Goal: Check status

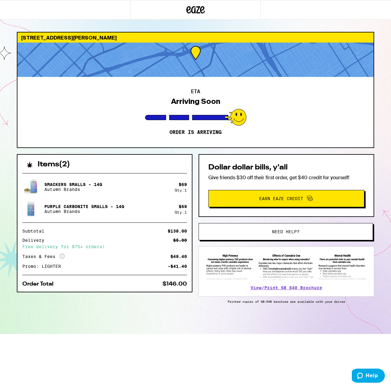
click at [116, 105] on div "ETA Arriving Soon Order is arriving" at bounding box center [195, 112] width 356 height 70
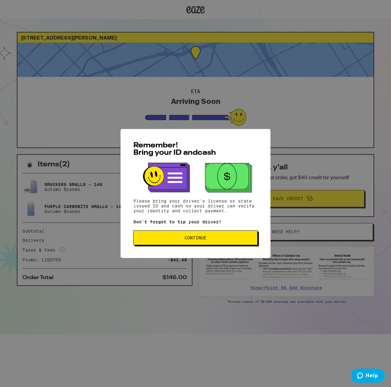
click at [213, 239] on span "Continue" at bounding box center [196, 237] width 114 height 4
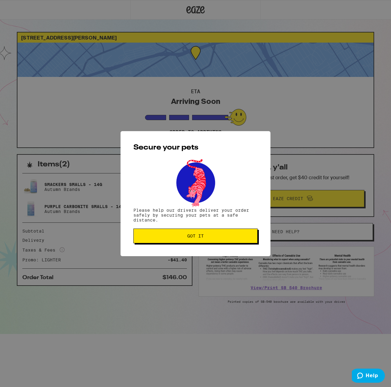
click at [214, 234] on button "Got it" at bounding box center [195, 235] width 124 height 15
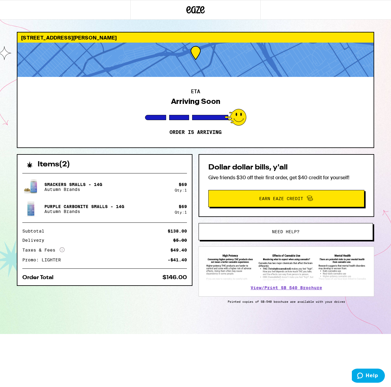
click at [344, 98] on div "ETA Arriving Soon Order is arriving" at bounding box center [195, 112] width 356 height 70
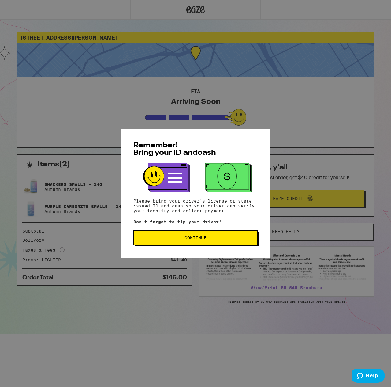
click at [230, 245] on button "Continue" at bounding box center [195, 237] width 124 height 15
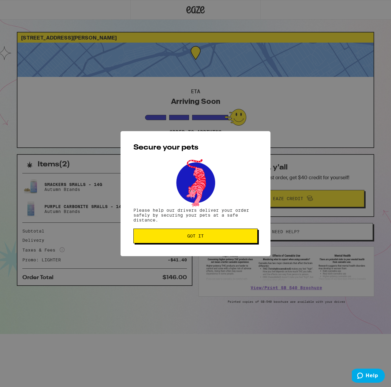
click at [233, 240] on button "Got it" at bounding box center [195, 235] width 124 height 15
